Goal: Task Accomplishment & Management: Complete application form

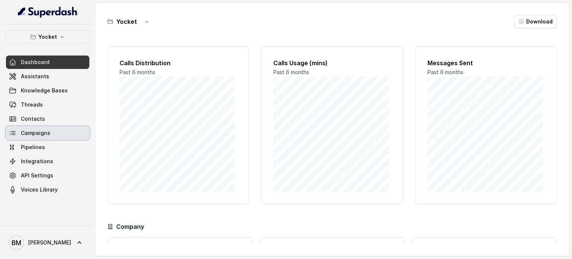
click at [38, 135] on span "Campaigns" at bounding box center [35, 132] width 29 height 7
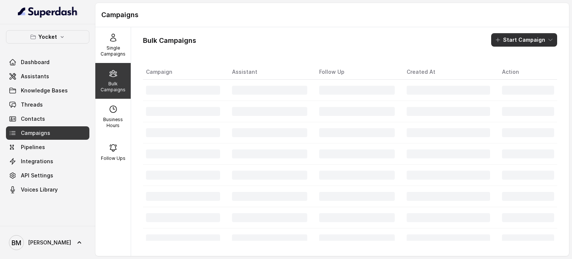
click at [514, 45] on button "Start Campaign" at bounding box center [524, 39] width 66 height 13
click at [507, 70] on p "Call" at bounding box center [504, 68] width 9 height 7
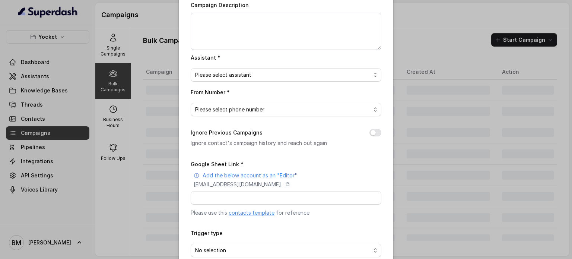
scroll to position [63, 0]
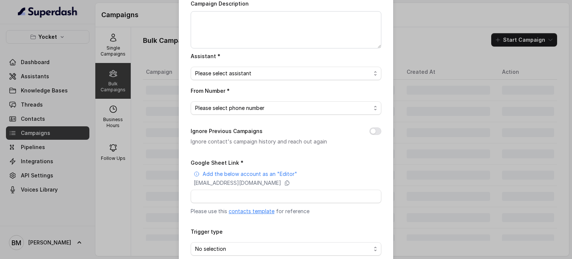
click at [253, 210] on link "contacts template" at bounding box center [251, 211] width 46 height 6
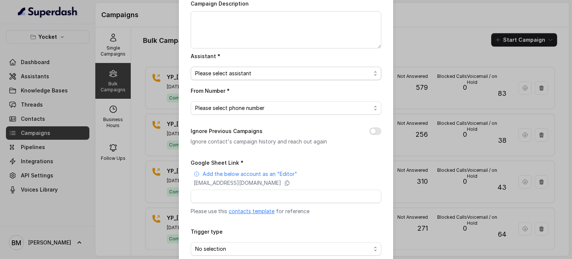
scroll to position [0, 0]
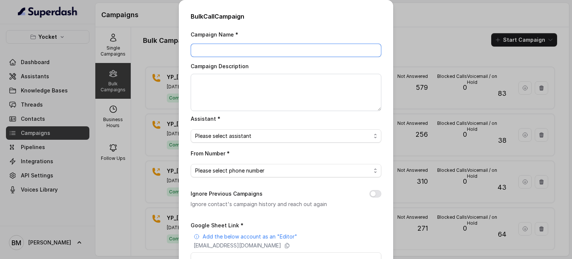
click at [260, 52] on input "Campaign Name *" at bounding box center [286, 50] width 191 height 13
click at [209, 48] on input "YP_13/0/10/25" at bounding box center [286, 50] width 191 height 13
type input "YP_[DATE]"
click at [227, 132] on span "Please select assistant" at bounding box center [283, 135] width 176 height 9
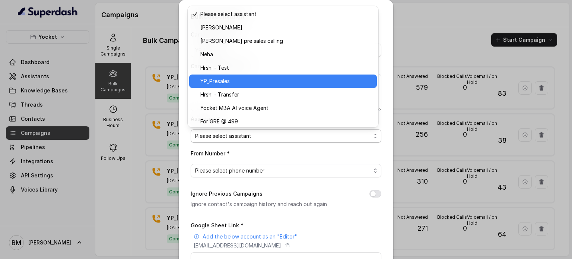
click at [234, 83] on span "YP_Presales" at bounding box center [286, 81] width 172 height 9
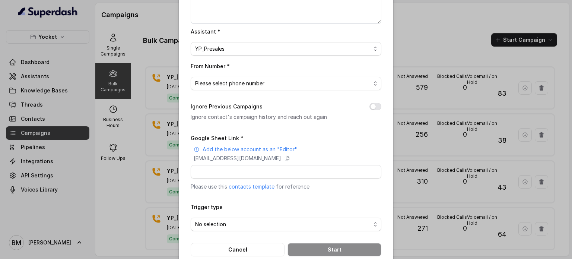
scroll to position [88, 0]
click at [237, 81] on span "Please select phone number" at bounding box center [283, 82] width 176 height 9
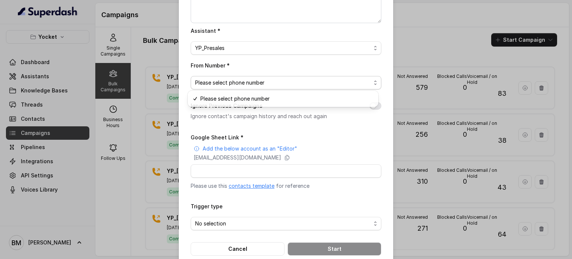
click at [229, 80] on span "Please select phone number" at bounding box center [283, 82] width 176 height 9
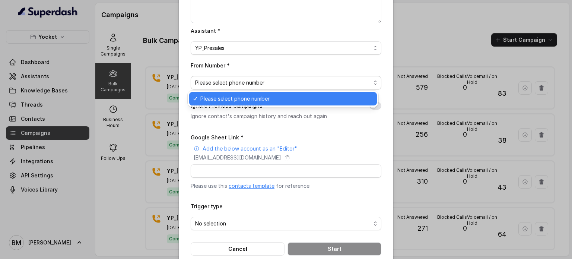
click at [229, 80] on span "Please select phone number" at bounding box center [283, 82] width 176 height 9
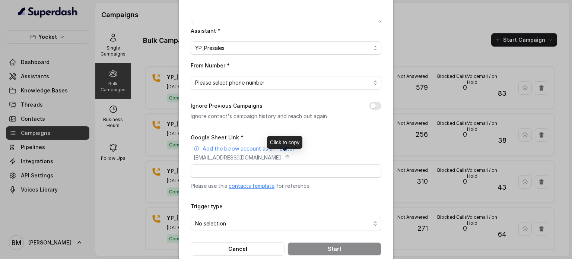
click at [338, 154] on div "[EMAIL_ADDRESS][DOMAIN_NAME]" at bounding box center [287, 157] width 188 height 7
click at [290, 157] on icon at bounding box center [287, 157] width 6 height 6
click at [344, 87] on span "Please select phone number" at bounding box center [286, 82] width 191 height 13
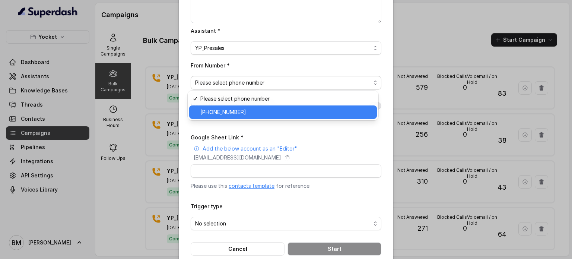
click at [319, 107] on div "[PHONE_NUMBER]" at bounding box center [283, 111] width 188 height 13
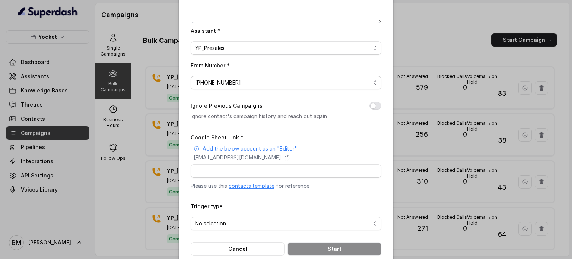
scroll to position [101, 0]
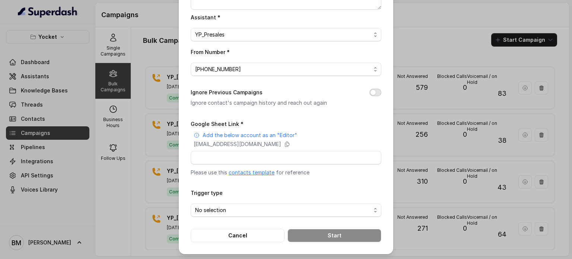
click at [372, 89] on button "Ignore Previous Campaigns" at bounding box center [375, 92] width 12 height 7
click at [304, 157] on input "Google Sheet Link *" at bounding box center [286, 157] width 191 height 13
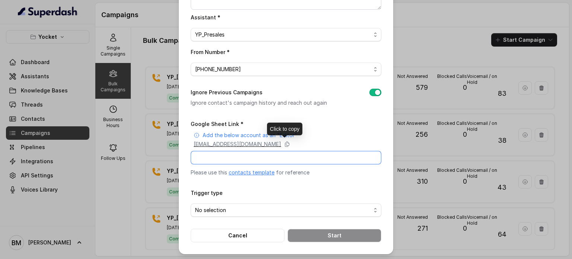
paste input "[URL][DOMAIN_NAME]"
type input "[URL][DOMAIN_NAME]"
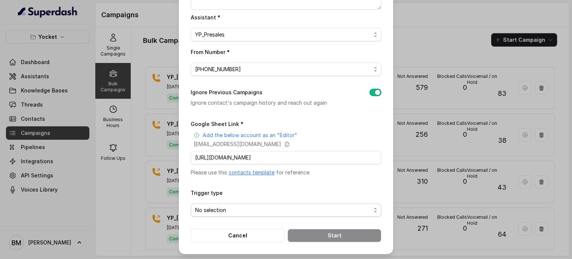
scroll to position [0, 0]
click at [223, 208] on span "No selection" at bounding box center [283, 209] width 176 height 9
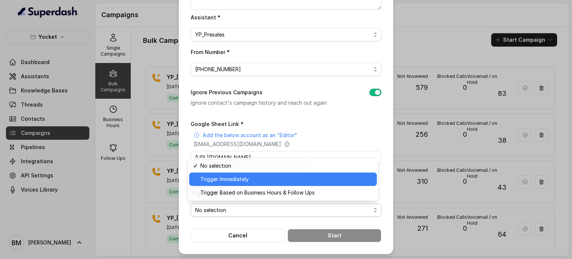
click at [223, 185] on div "Trigger Immediately" at bounding box center [283, 178] width 188 height 13
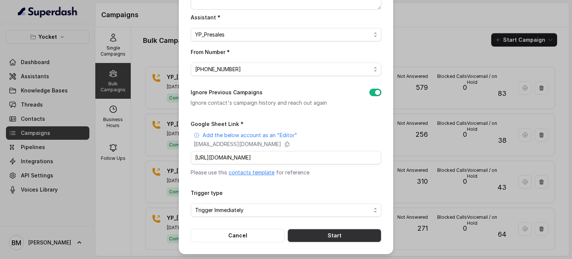
click at [313, 233] on button "Start" at bounding box center [334, 234] width 94 height 13
